Goal: Transaction & Acquisition: Purchase product/service

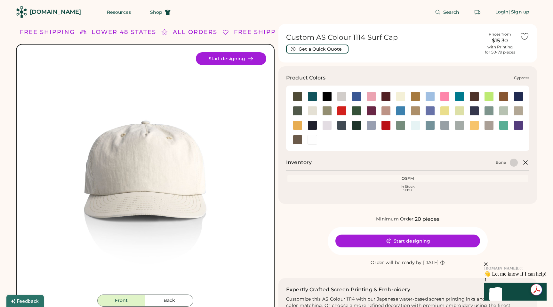
click at [299, 110] on div at bounding box center [298, 111] width 10 height 10
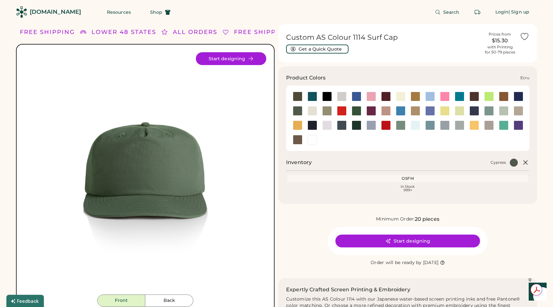
click at [313, 111] on div at bounding box center [313, 111] width 10 height 10
click at [329, 111] on div at bounding box center [328, 111] width 10 height 10
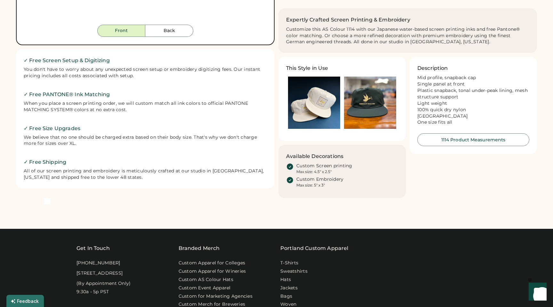
scroll to position [275, 0]
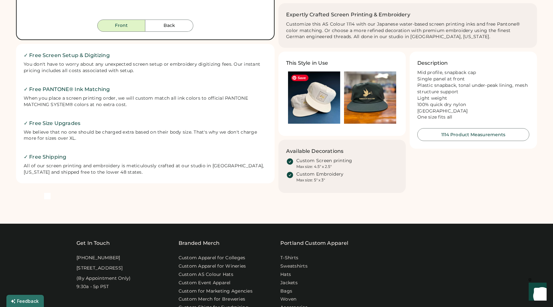
click at [315, 107] on img at bounding box center [314, 97] width 52 height 52
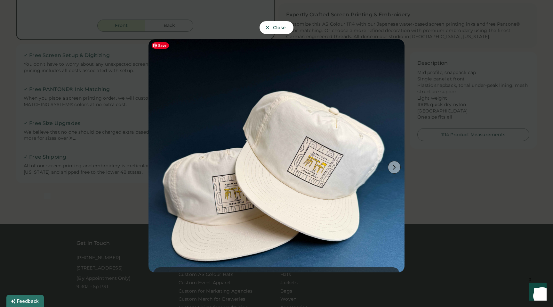
click at [393, 169] on icon at bounding box center [395, 167] width 6 height 6
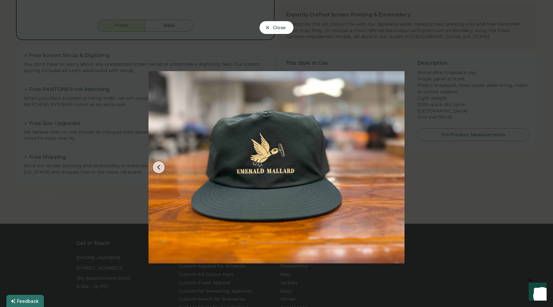
click at [439, 173] on div at bounding box center [276, 153] width 553 height 307
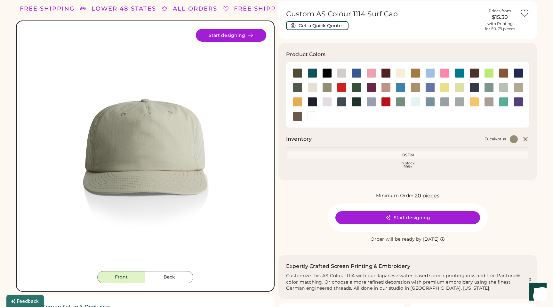
scroll to position [15, 0]
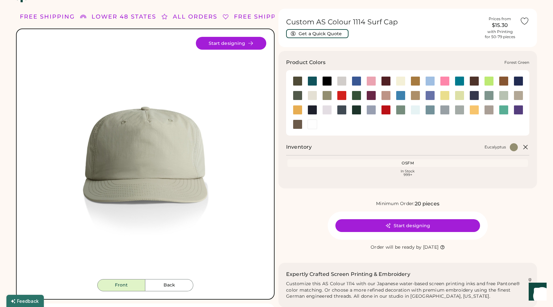
click at [358, 96] on div at bounding box center [357, 96] width 10 height 10
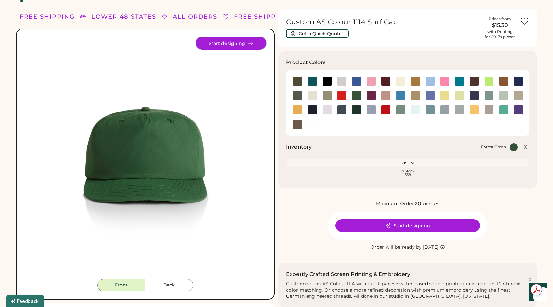
click at [234, 40] on button "Start designing" at bounding box center [231, 43] width 70 height 13
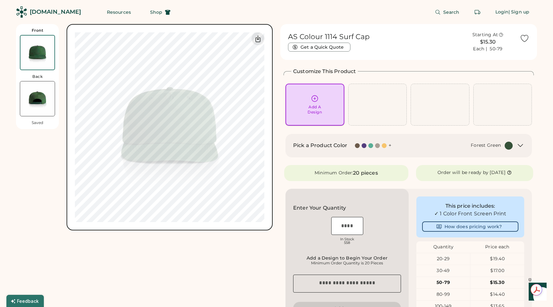
click at [320, 100] on div "Add A Design" at bounding box center [315, 104] width 50 height 20
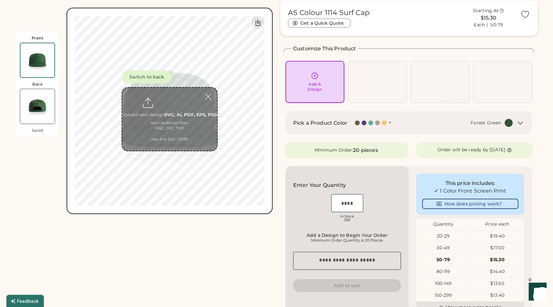
scroll to position [24, 0]
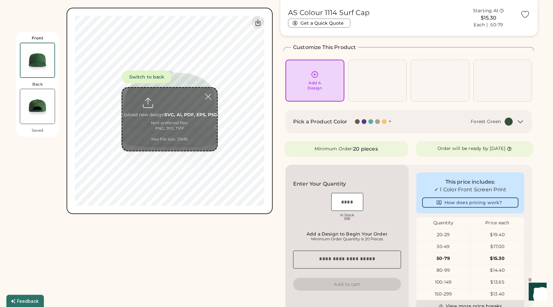
click at [182, 105] on input "file" at bounding box center [169, 119] width 95 height 63
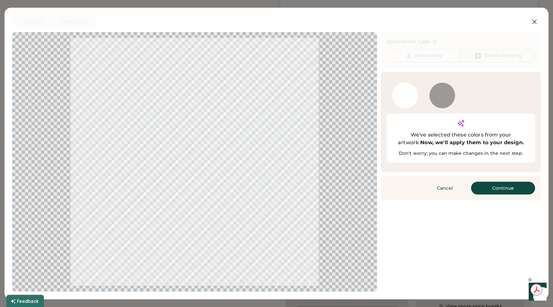
click at [197, 163] on div at bounding box center [195, 162] width 354 height 248
click at [410, 93] on div at bounding box center [406, 96] width 26 height 26
click at [481, 182] on button "Continue" at bounding box center [503, 188] width 64 height 13
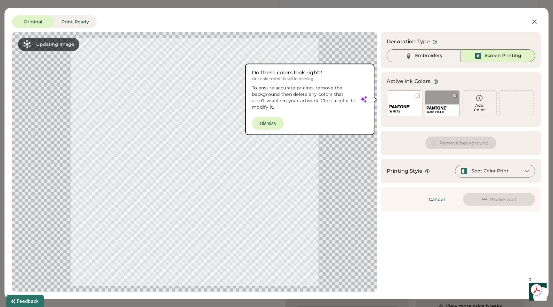
click at [429, 56] on div "Embroidery" at bounding box center [429, 56] width 28 height 6
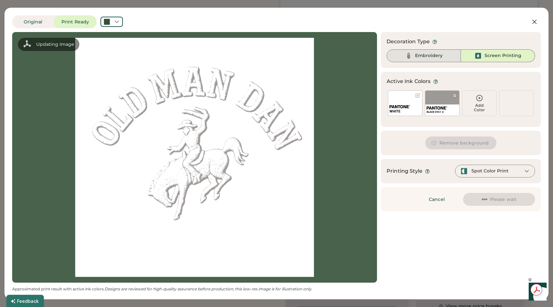
click at [425, 55] on div "Embroidery" at bounding box center [429, 56] width 28 height 6
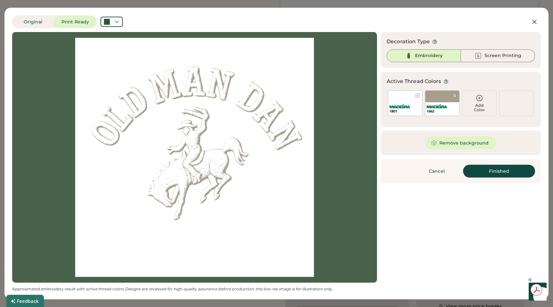
click at [467, 144] on button "Remove background" at bounding box center [461, 142] width 71 height 13
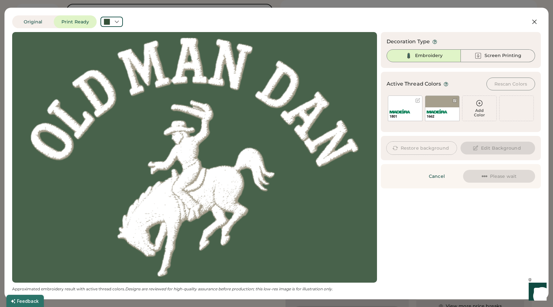
scroll to position [0, 0]
click at [533, 21] on icon at bounding box center [535, 22] width 8 height 8
click at [534, 21] on icon at bounding box center [535, 22] width 8 height 8
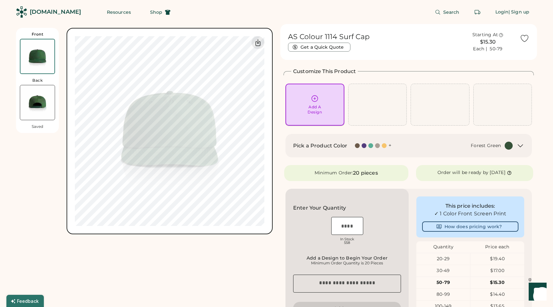
click at [316, 108] on div "Add A Design" at bounding box center [315, 109] width 14 height 10
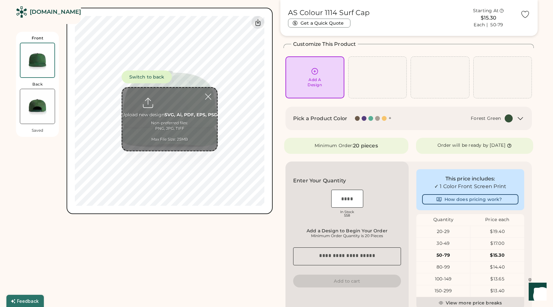
scroll to position [28, 0]
click at [169, 115] on input "file" at bounding box center [169, 119] width 95 height 63
type input "**********"
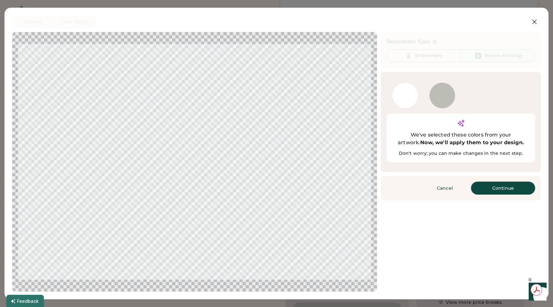
click at [485, 182] on button "Continue" at bounding box center [503, 188] width 64 height 13
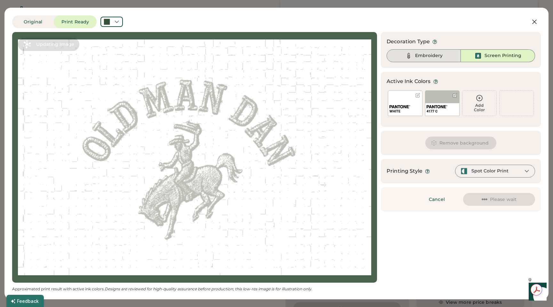
click at [424, 55] on div "Embroidery" at bounding box center [429, 56] width 28 height 6
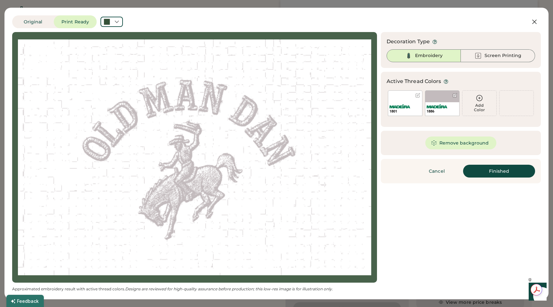
click at [406, 97] on div "1801" at bounding box center [405, 103] width 35 height 26
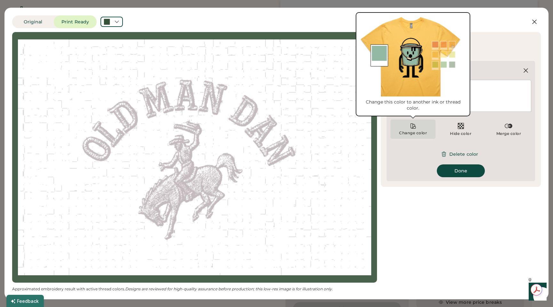
click at [417, 135] on div "Change color" at bounding box center [413, 132] width 29 height 5
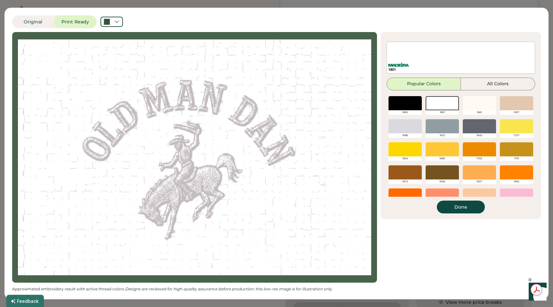
click at [447, 102] on div at bounding box center [442, 103] width 33 height 14
click at [455, 211] on button "Done" at bounding box center [461, 207] width 48 height 13
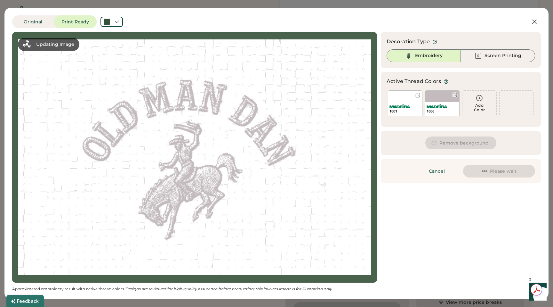
click at [453, 95] on div at bounding box center [455, 95] width 5 height 5
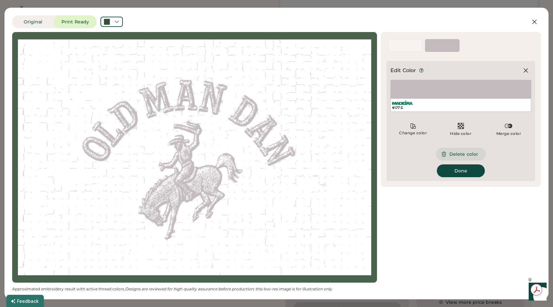
click at [460, 161] on div "Edit Color 4177 C Change color Hide color Merge color Delete color Done" at bounding box center [461, 121] width 141 height 112
click at [458, 157] on button "Delete color" at bounding box center [461, 154] width 50 height 13
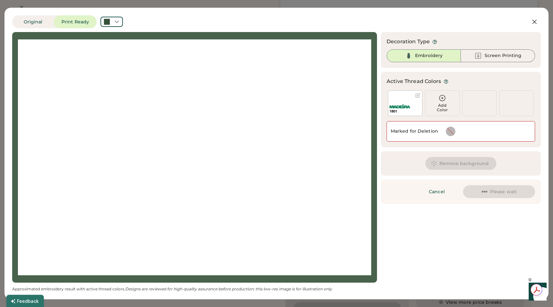
click at [304, 124] on div at bounding box center [195, 157] width 354 height 239
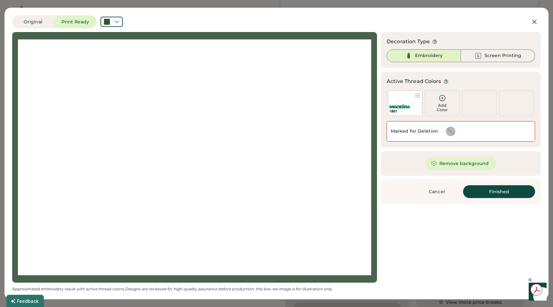
click at [441, 106] on div "Add Color" at bounding box center [443, 107] width 34 height 9
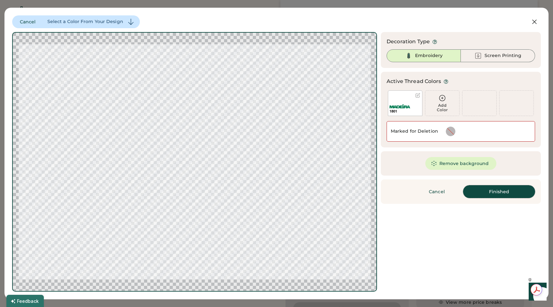
click at [481, 189] on button "Finished" at bounding box center [499, 191] width 72 height 13
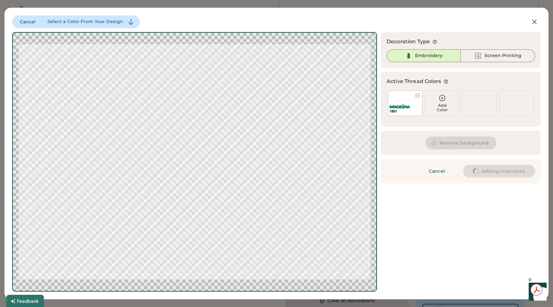
type input "****"
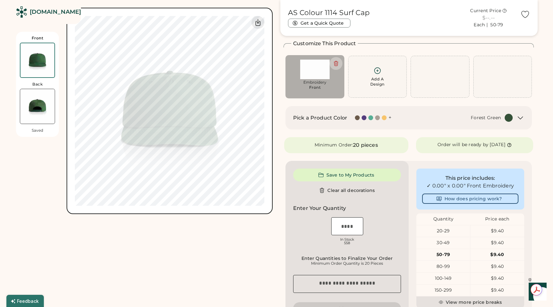
type input "****"
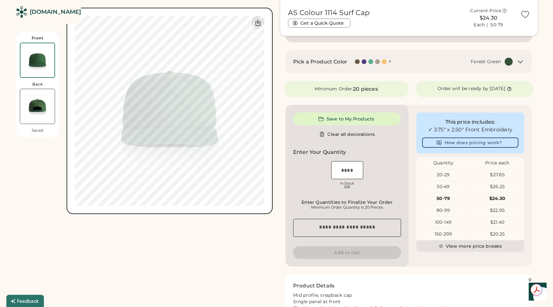
scroll to position [195, 0]
